Goal: Find specific page/section: Find specific page/section

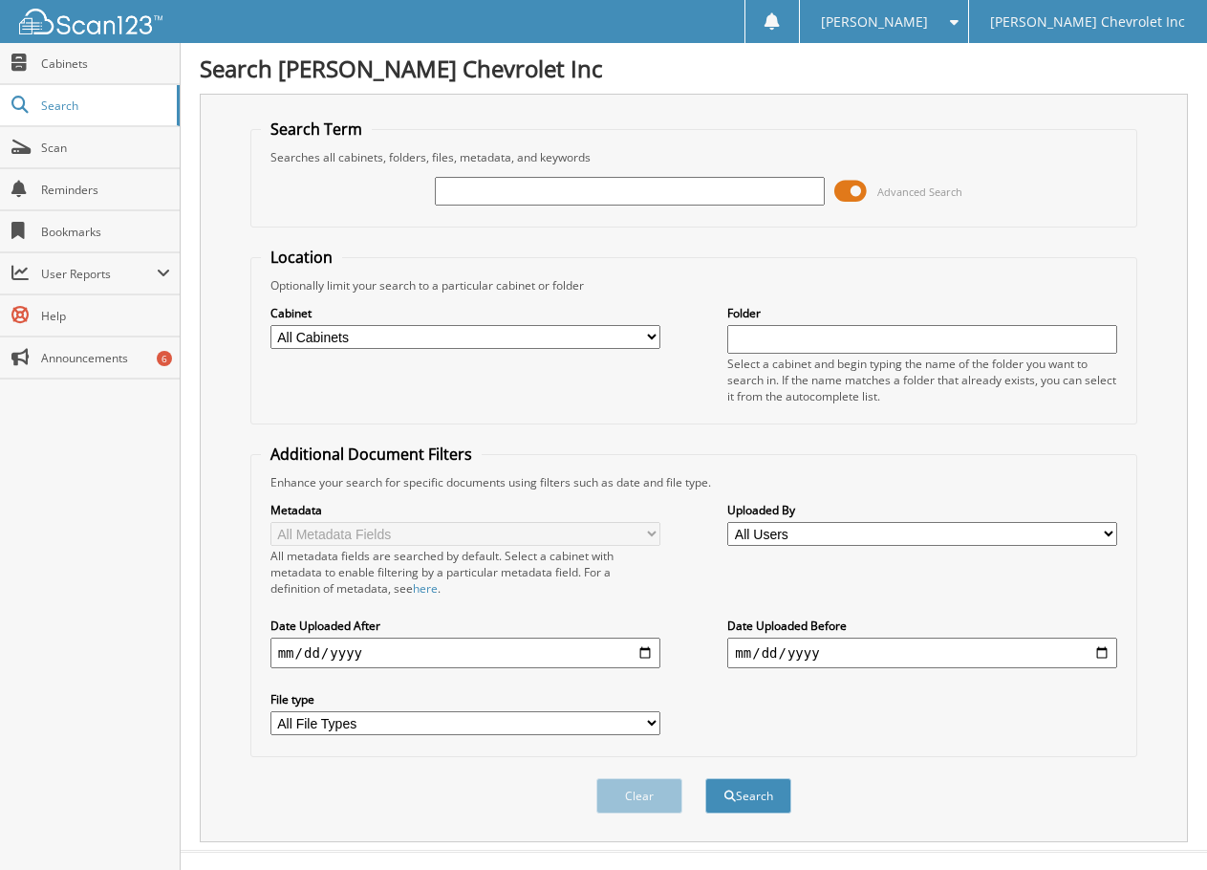
click at [484, 190] on input "text" at bounding box center [630, 191] width 390 height 29
type input "acme"
click at [705, 778] on button "Search" at bounding box center [748, 795] width 86 height 35
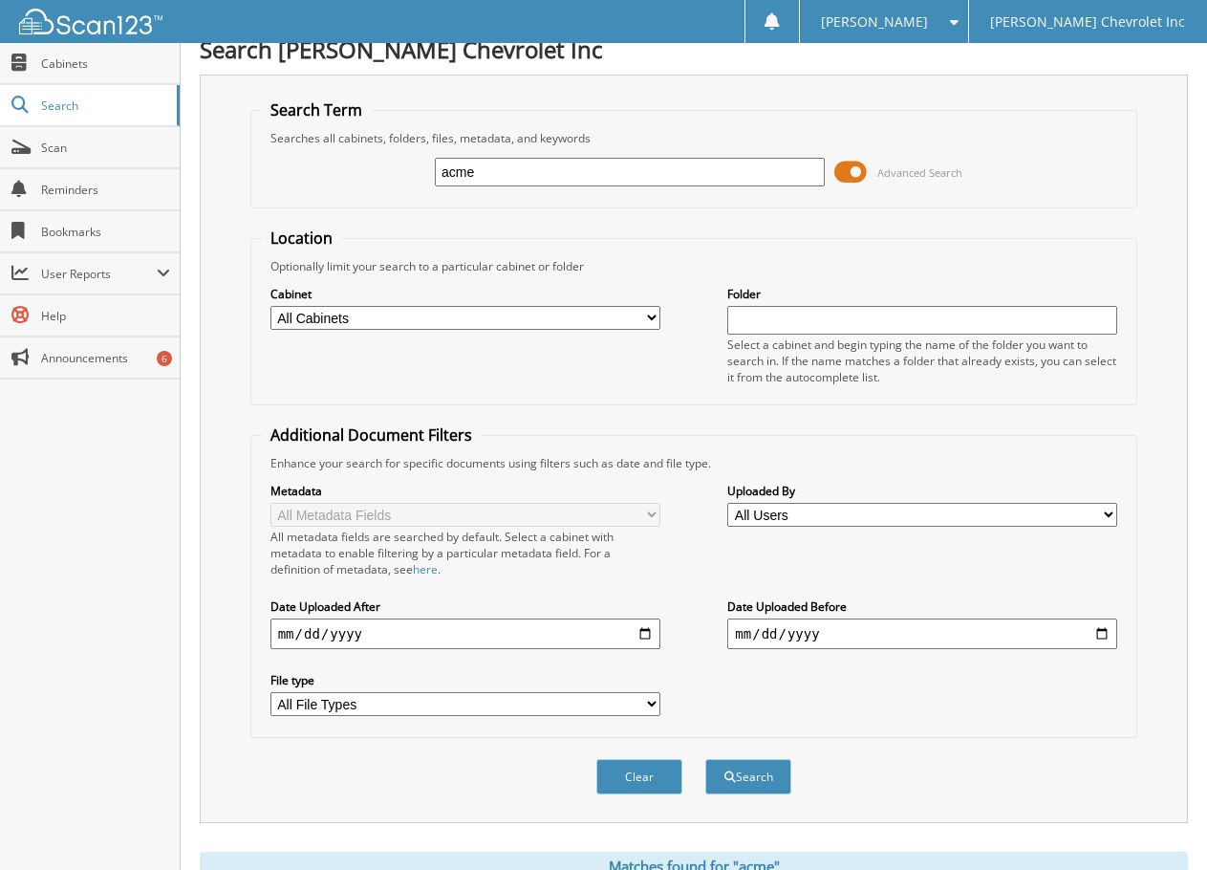
scroll to position [669, 0]
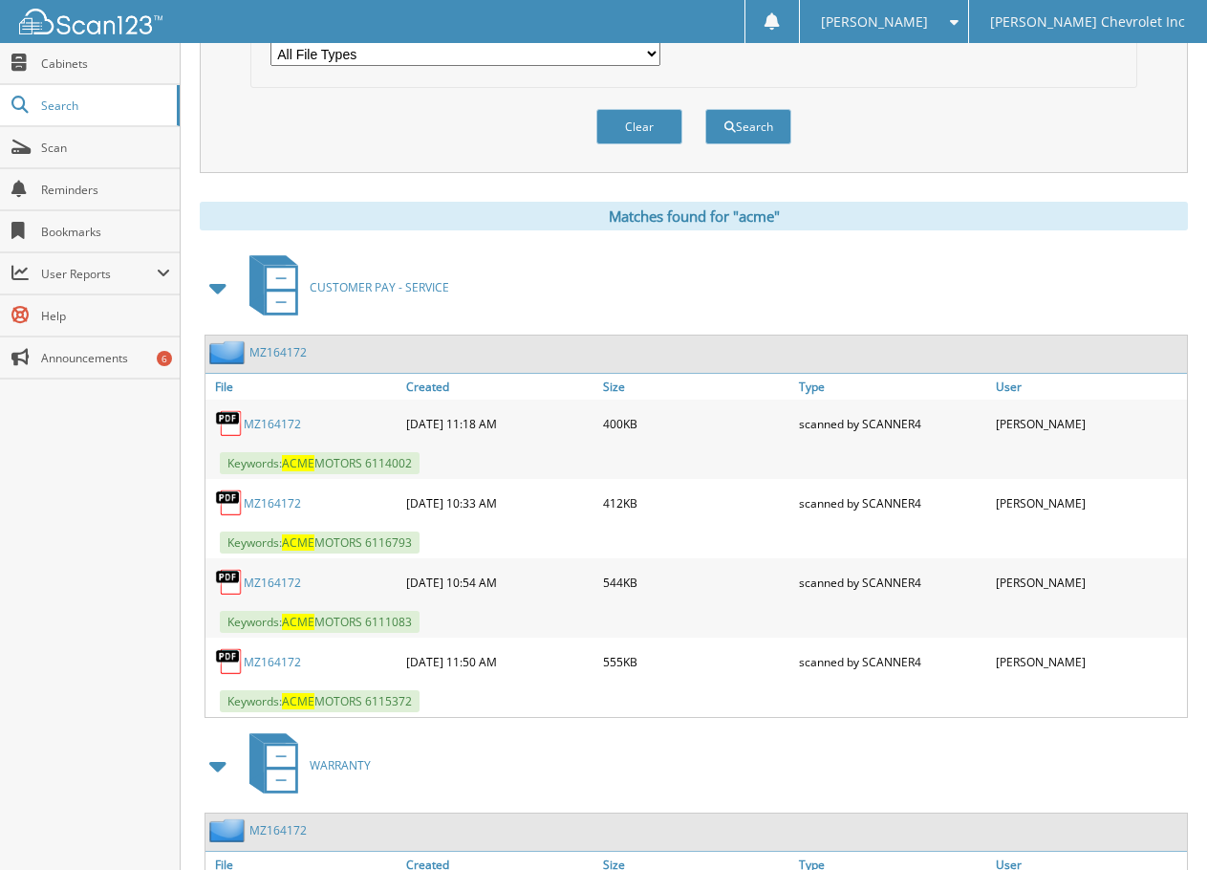
click at [199, 287] on div "Search [PERSON_NAME] Chevrolet Inc Search Term Searches all cabinets, folders, …" at bounding box center [694, 212] width 1026 height 1763
click at [224, 287] on span at bounding box center [218, 287] width 27 height 34
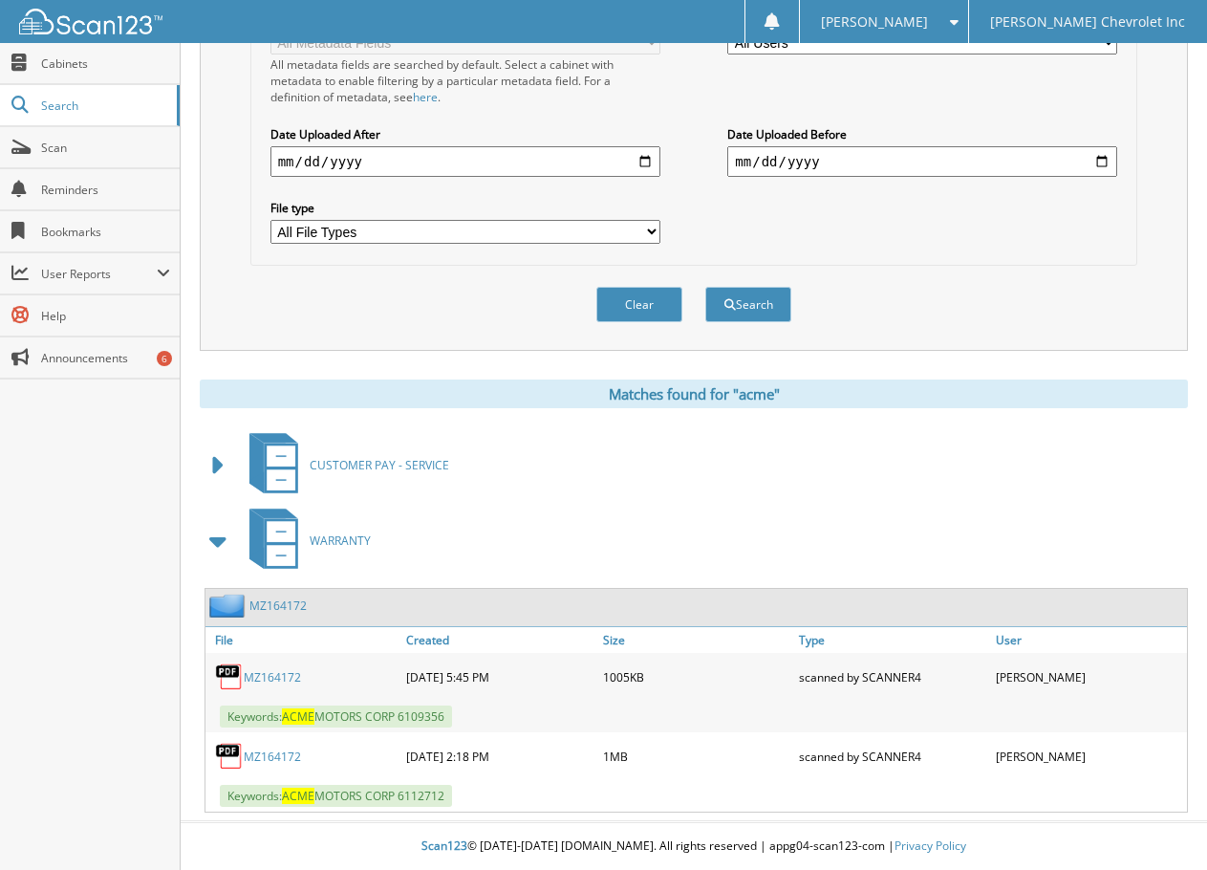
click at [216, 551] on span at bounding box center [218, 541] width 27 height 34
